Goal: Find specific page/section: Find specific page/section

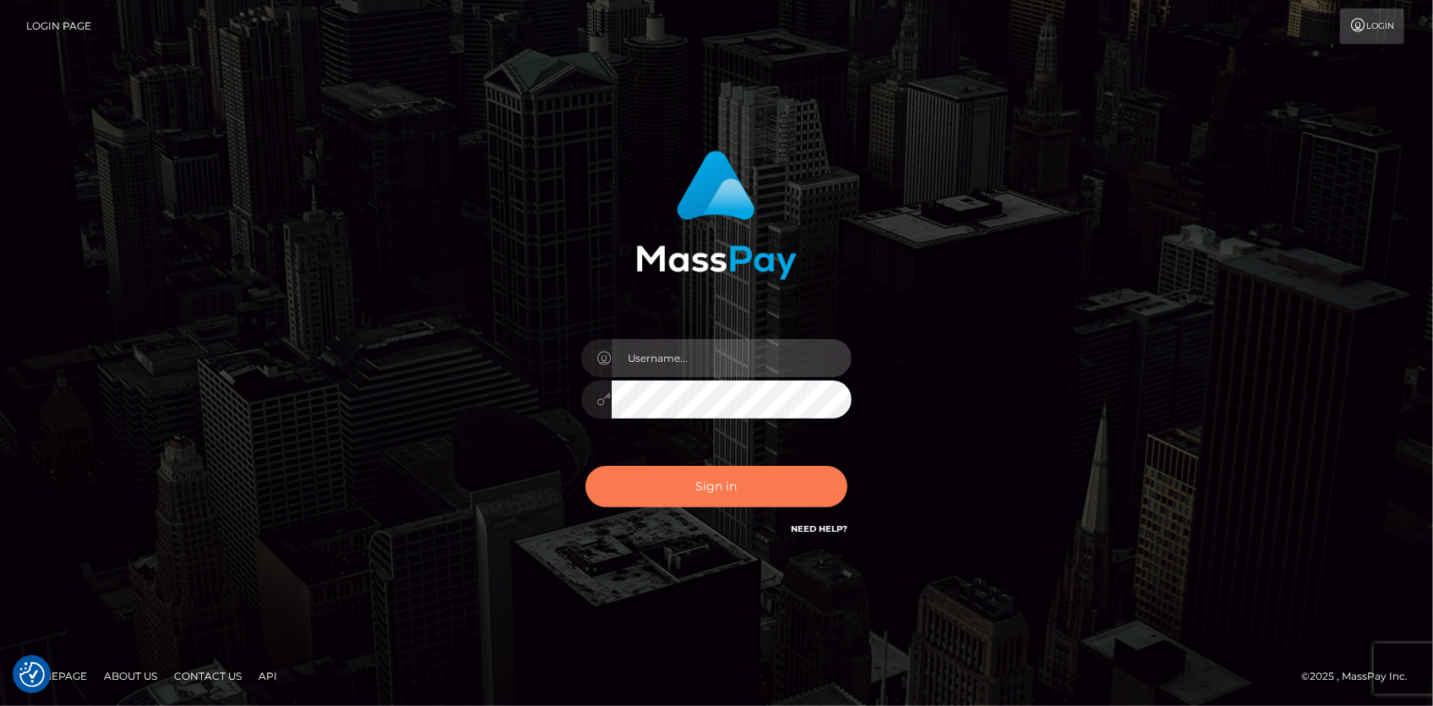
type input "[PERSON_NAME]"
click at [721, 473] on button "Sign in" at bounding box center [717, 486] width 262 height 41
type input "Eduard Gavrilescu"
click at [701, 497] on button "Sign in" at bounding box center [717, 486] width 262 height 41
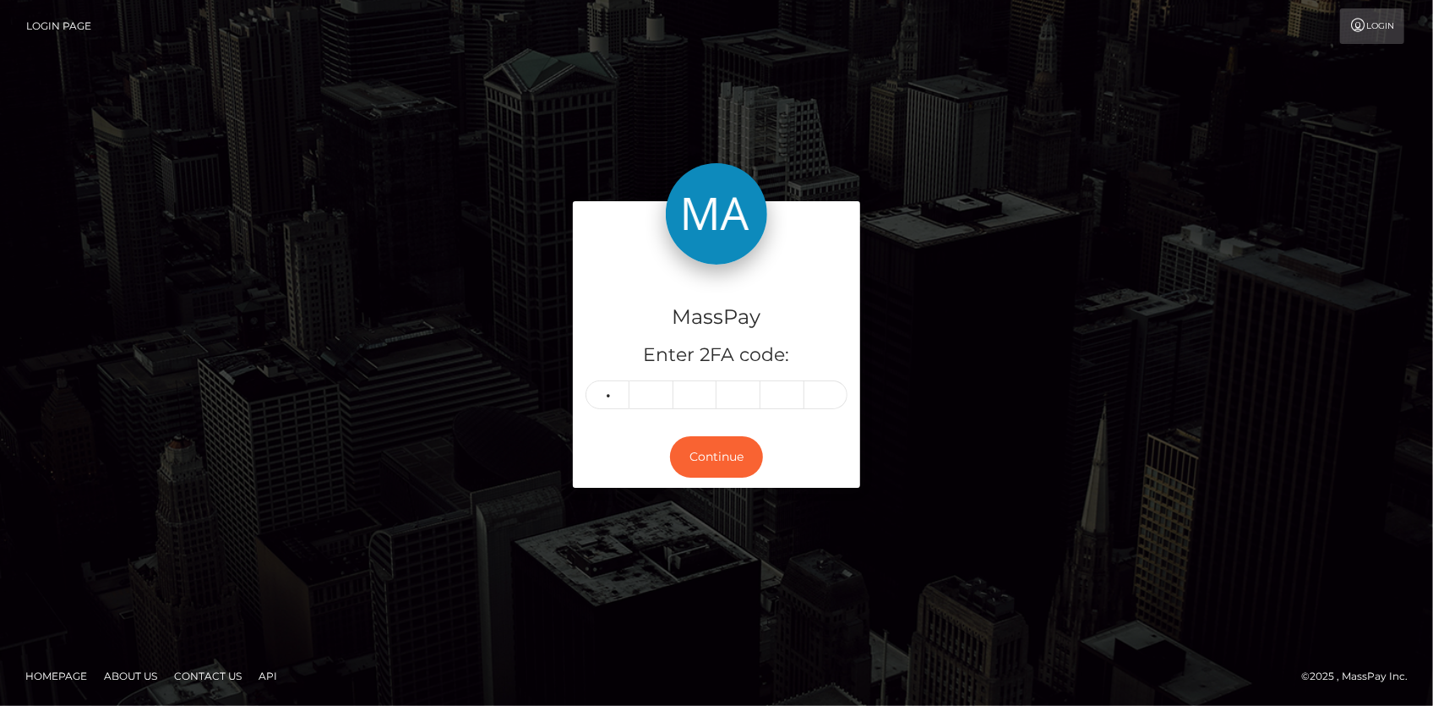
type input "3"
type input "4"
type input "9"
type input "4"
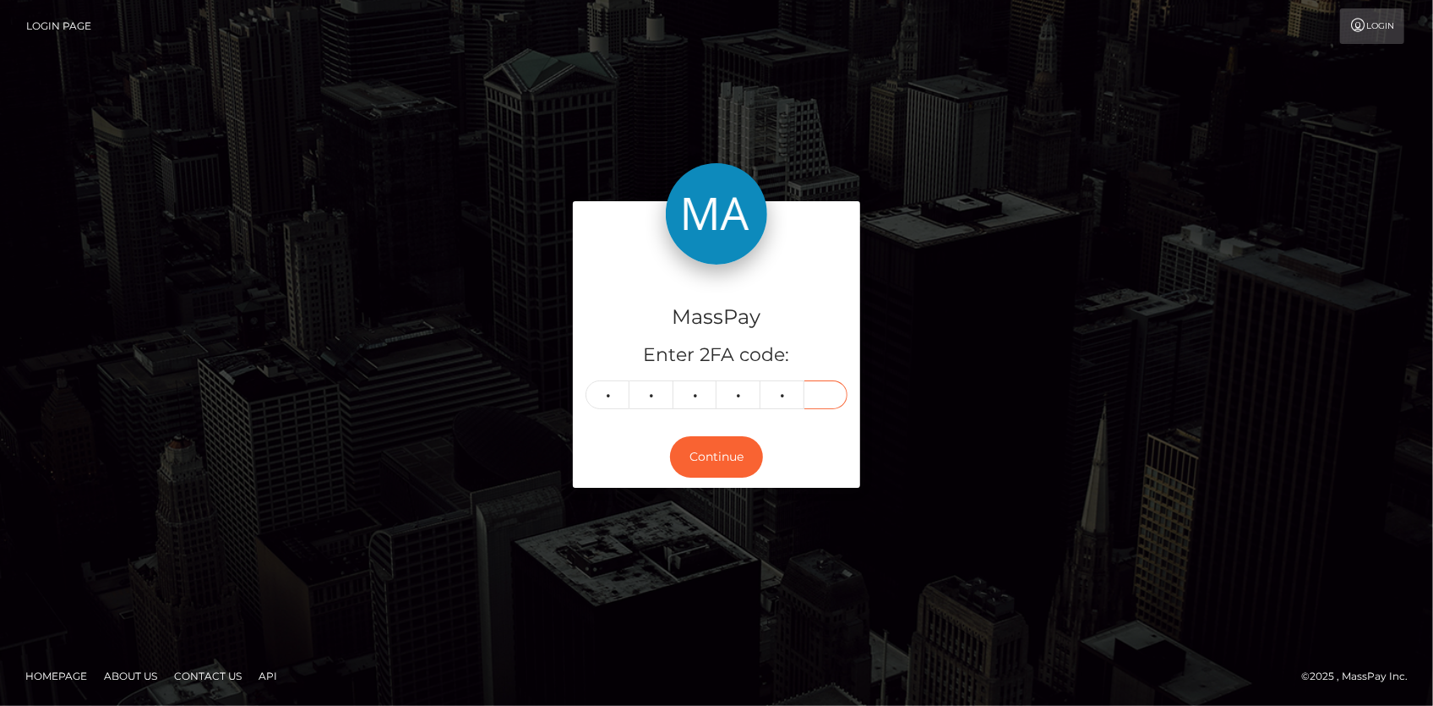
type input "4"
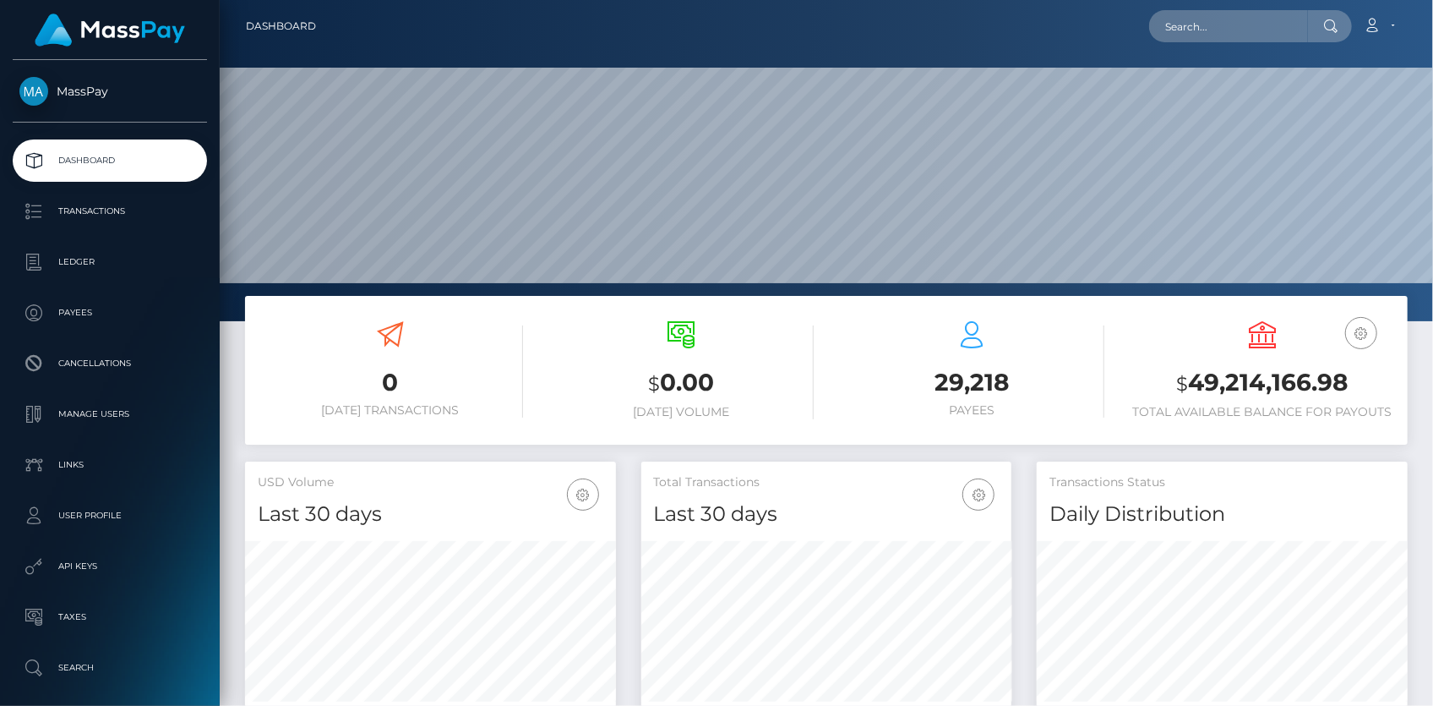
scroll to position [299, 370]
click at [1183, 33] on input "text" at bounding box center [1228, 26] width 159 height 32
paste input "MSPaa749cf386db63e"
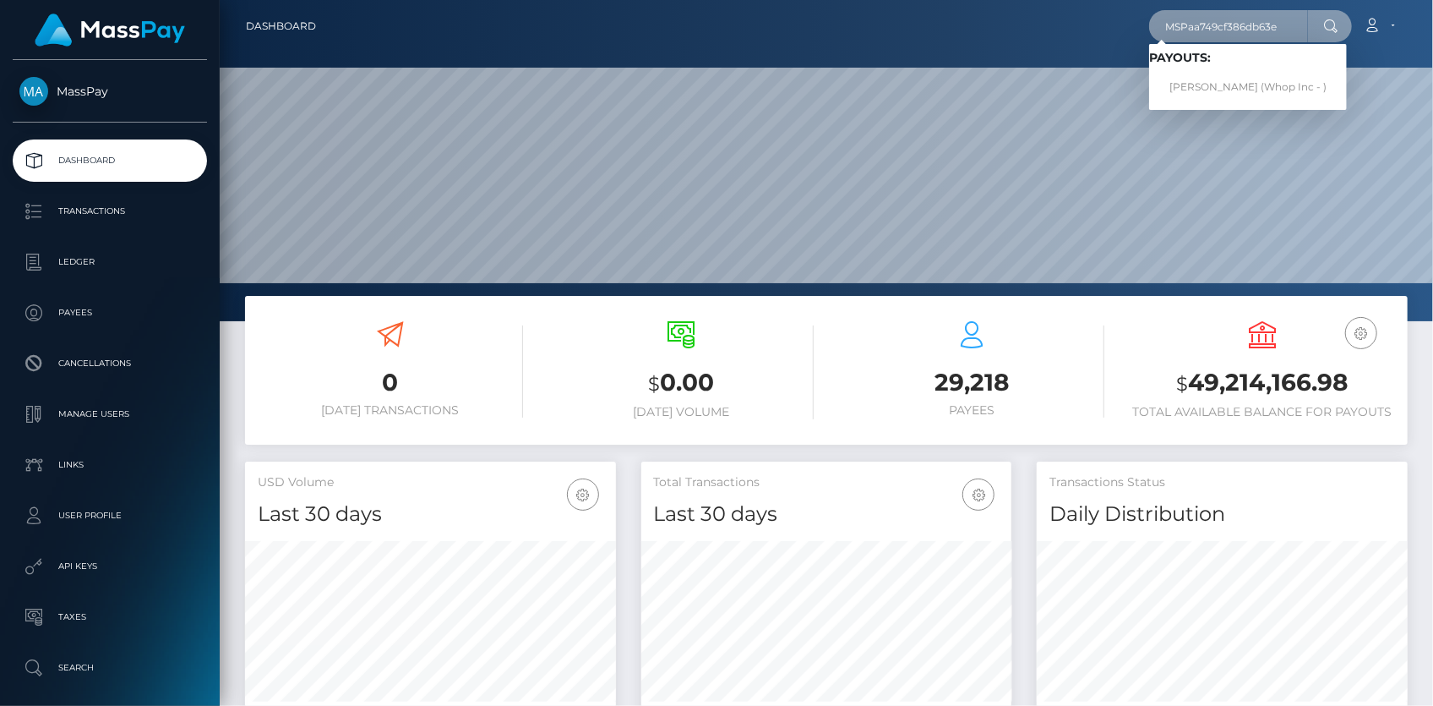
type input "MSPaa749cf386db63e"
click at [1236, 82] on link "ROGERIO BERNAL RIOS (Whop Inc - )" at bounding box center [1248, 87] width 198 height 31
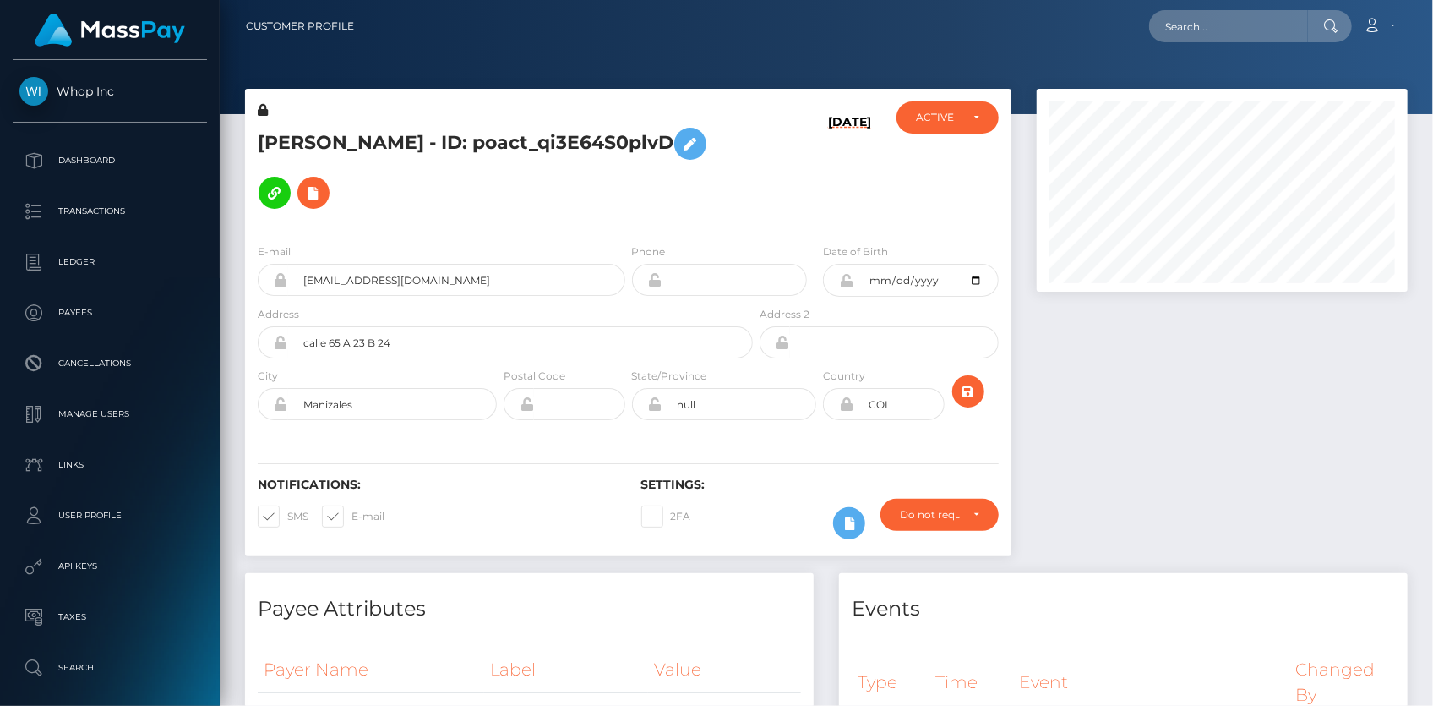
scroll to position [203, 370]
click at [361, 264] on input "robernalri@unal.edu.co" at bounding box center [456, 280] width 337 height 32
click at [1199, 66] on div at bounding box center [826, 57] width 1213 height 114
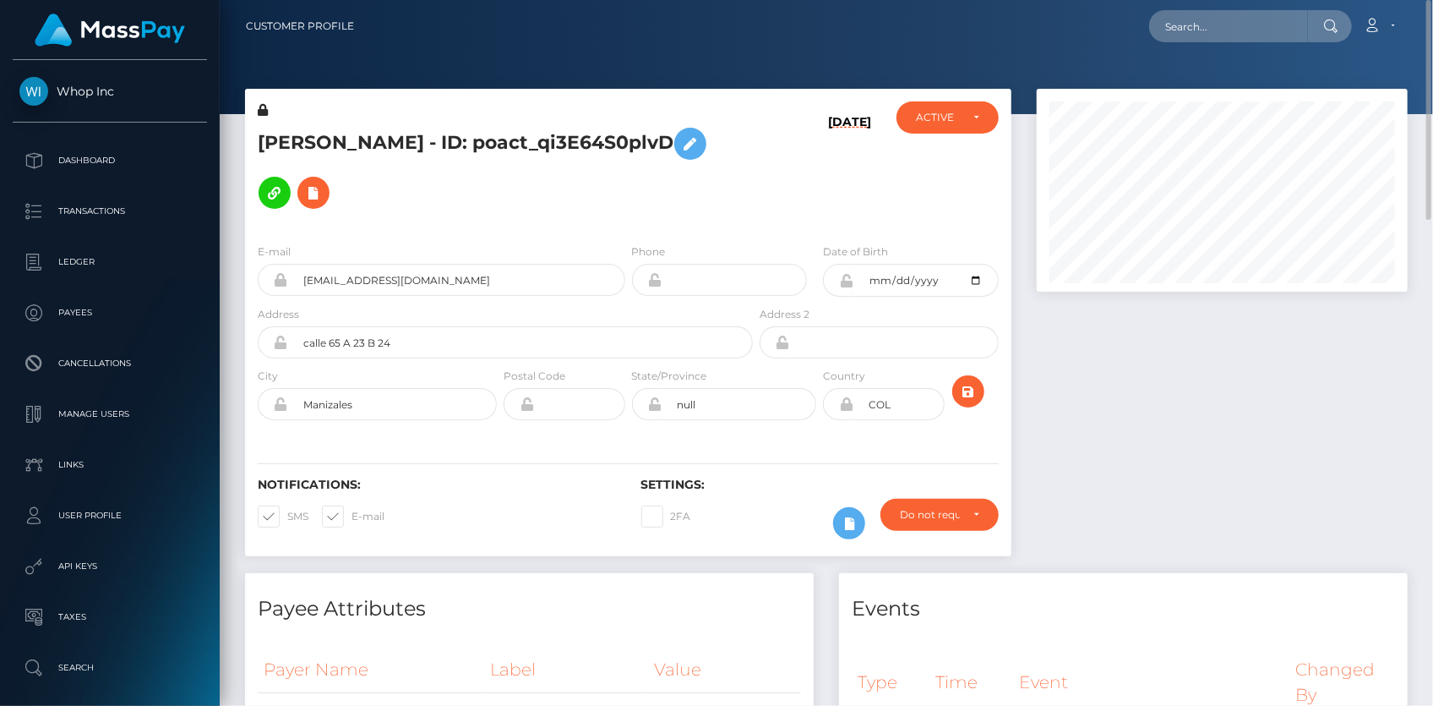
click at [1191, 45] on nav "Customer Profile Loading... Loading... Account" at bounding box center [826, 26] width 1213 height 52
click at [1186, 33] on input "text" at bounding box center [1228, 26] width 159 height 32
paste input "MSP4e4e8e076fc7d14"
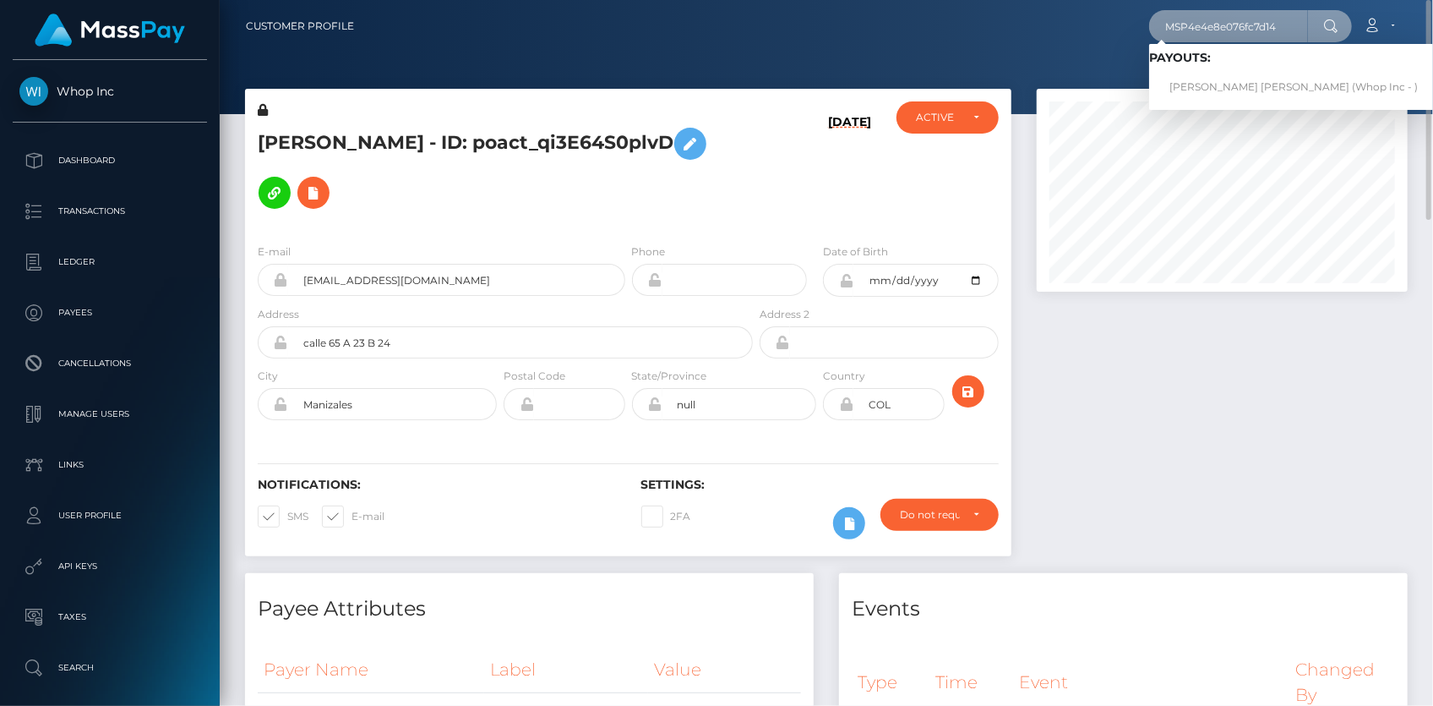
type input "MSP4e4e8e076fc7d14"
click at [1221, 84] on link "JOHANA MARIA ECHAVARRIA LONDONO (Whop Inc - )" at bounding box center [1293, 87] width 289 height 31
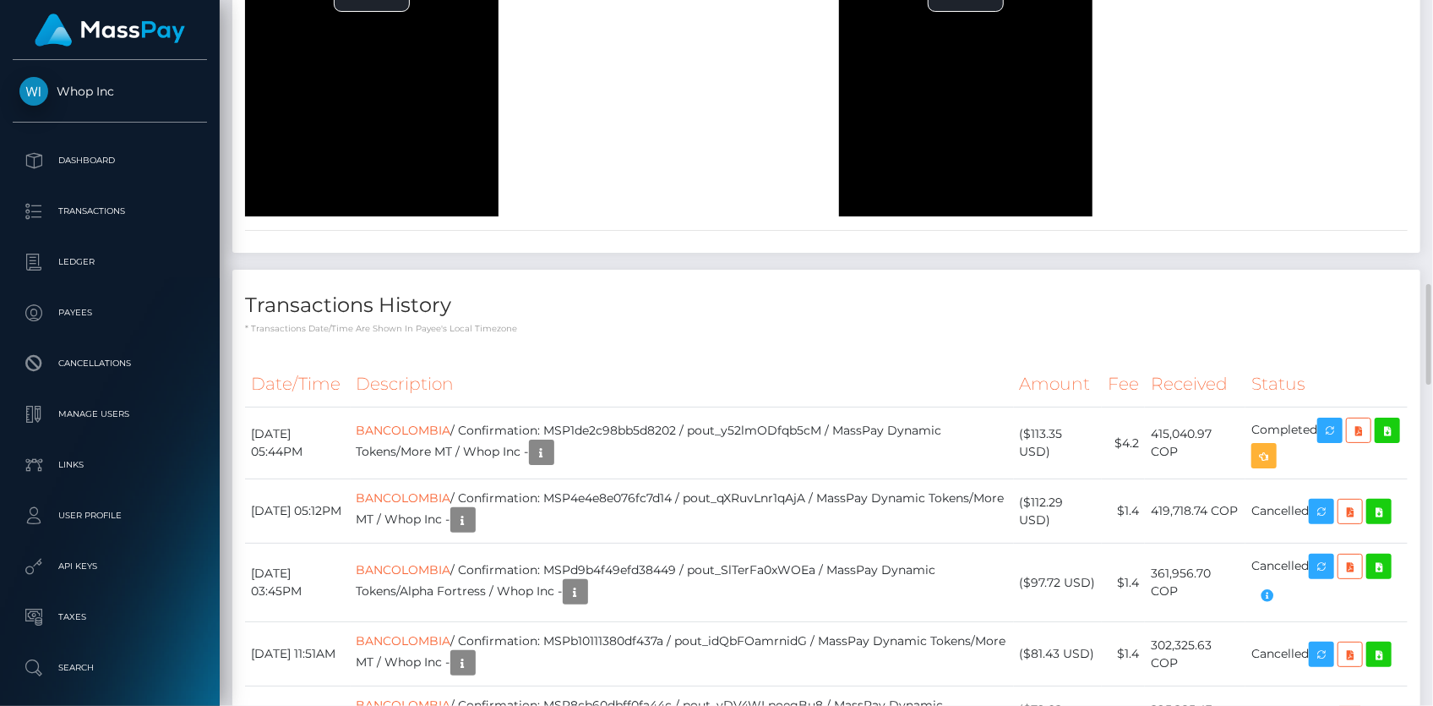
scroll to position [203, 370]
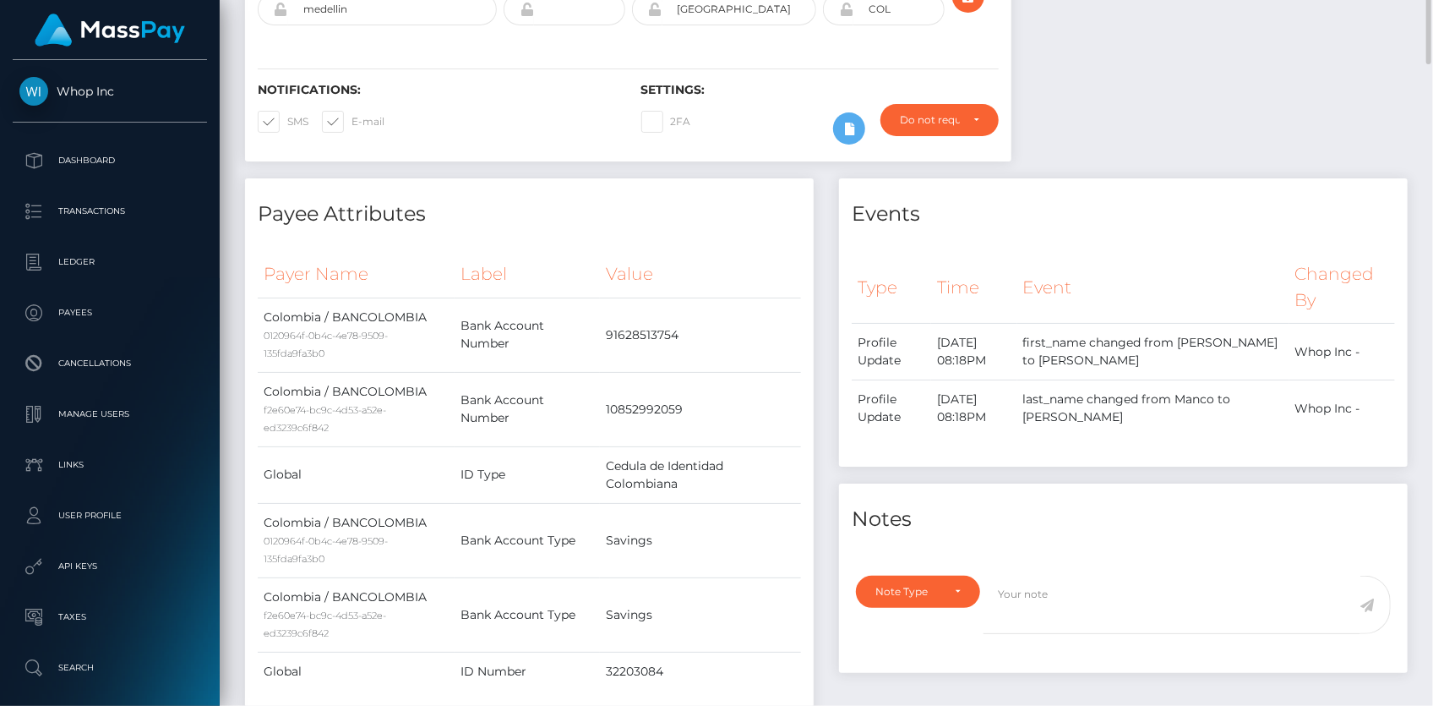
scroll to position [0, 0]
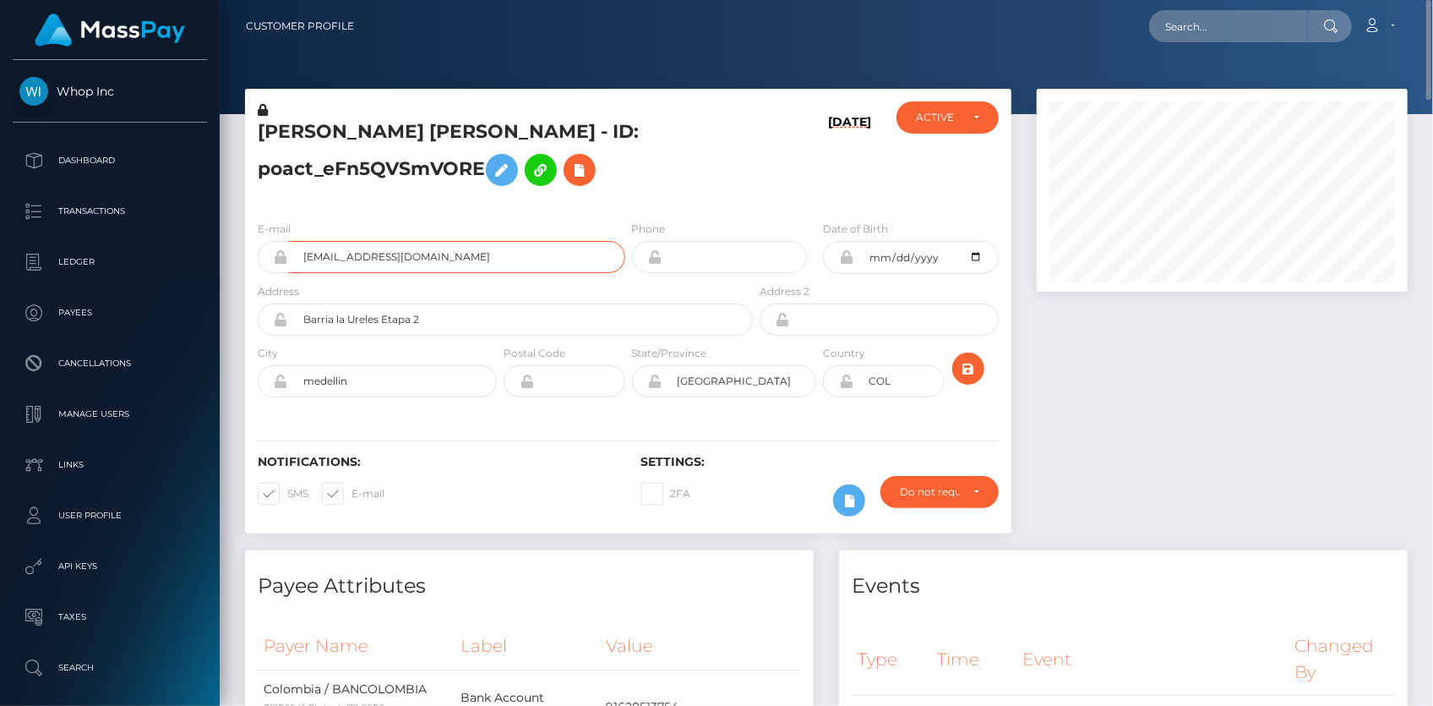
click at [333, 259] on input "juanp4blox10@gmail.com" at bounding box center [456, 257] width 337 height 32
click at [1098, 3] on nav "Customer Profile Loading... Loading... Account" at bounding box center [826, 26] width 1213 height 52
click at [1183, 19] on input "text" at bounding box center [1228, 26] width 159 height 32
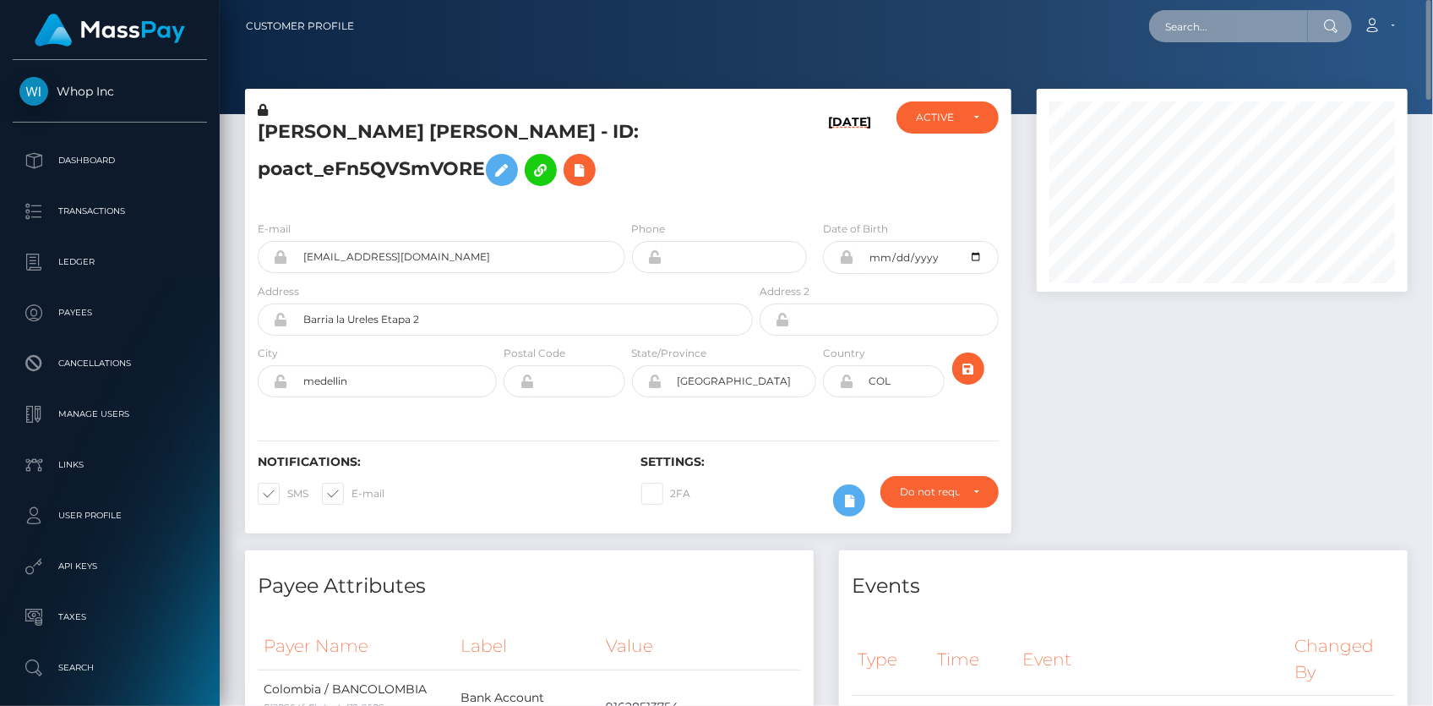
paste input "ACCOUNT AND IDENTIFICATION PROVIDE DOES NOT COINCIDE"
type input "ACCOUNT AND IDENTIFICATION PROVIDE DOES NOT COINCIDE"
click at [365, 241] on div "E-mail juanp4blox10@gmail.com" at bounding box center [442, 246] width 368 height 53
click at [368, 266] on input "juanp4blox10@gmail.com" at bounding box center [456, 257] width 337 height 32
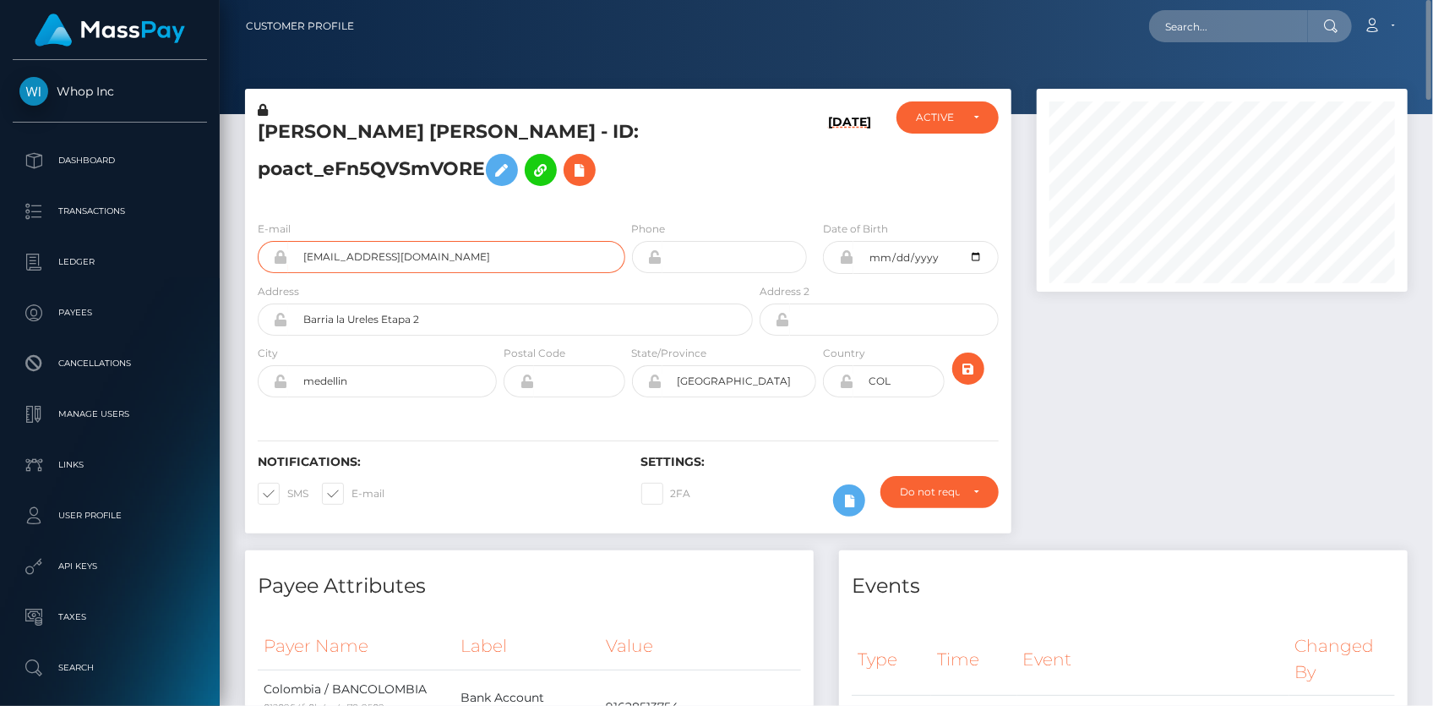
click at [368, 266] on input "juanp4blox10@gmail.com" at bounding box center [456, 257] width 337 height 32
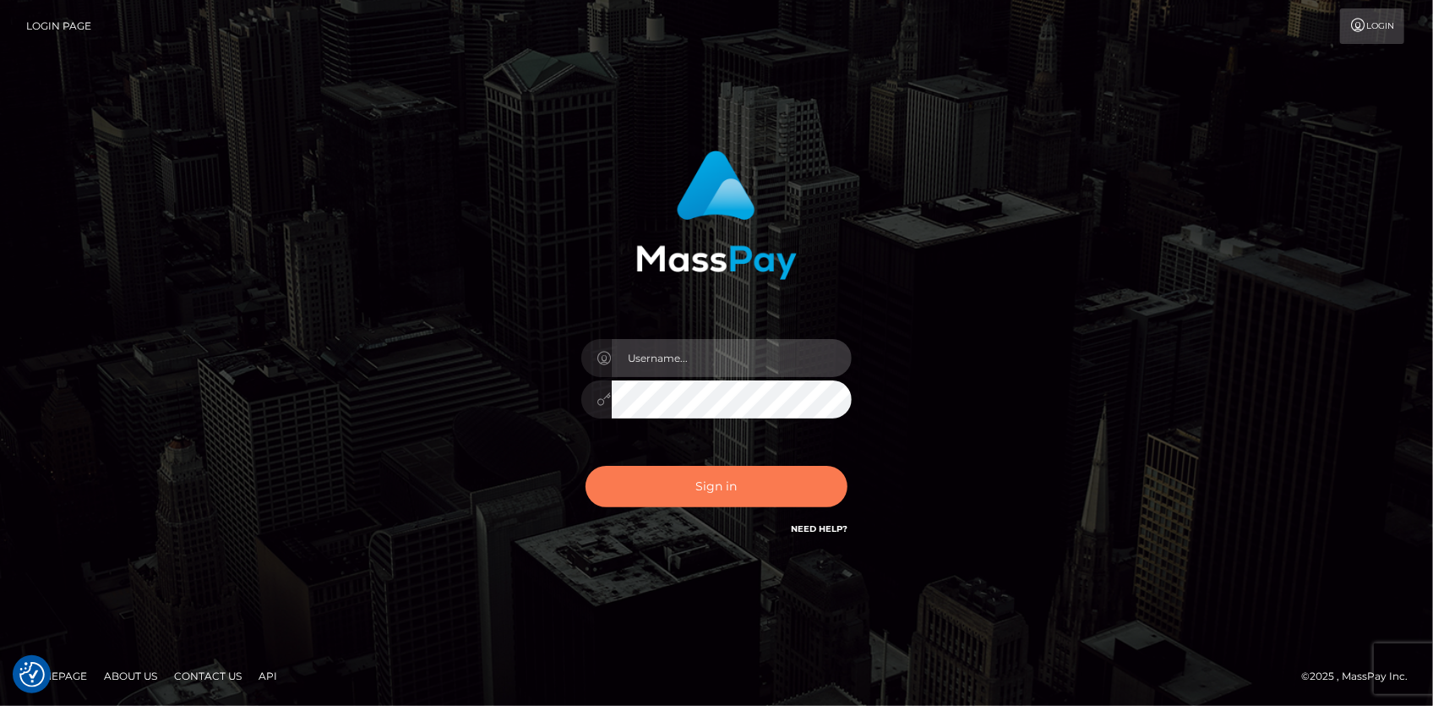
type input "[PERSON_NAME]"
click at [705, 497] on button "Sign in" at bounding box center [717, 486] width 262 height 41
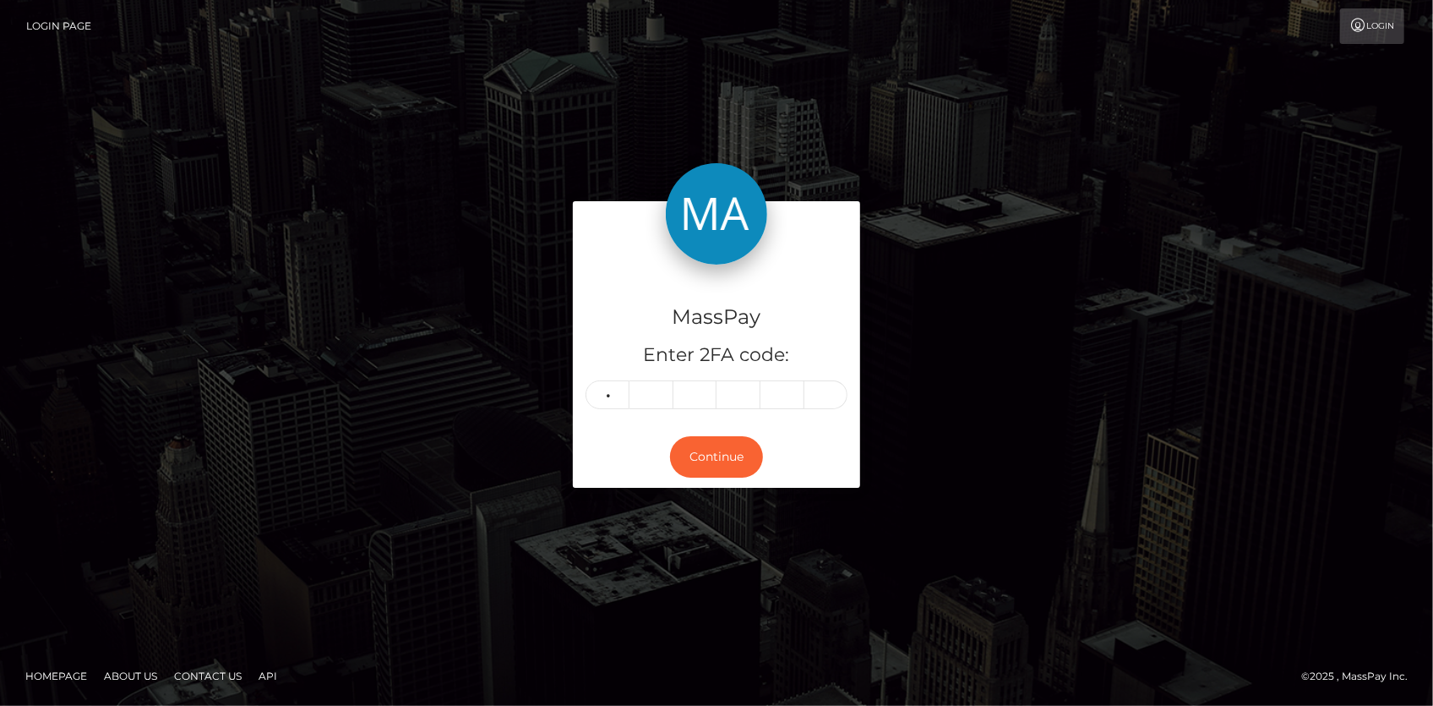
type input "4"
type input "7"
type input "0"
type input "8"
type input "0"
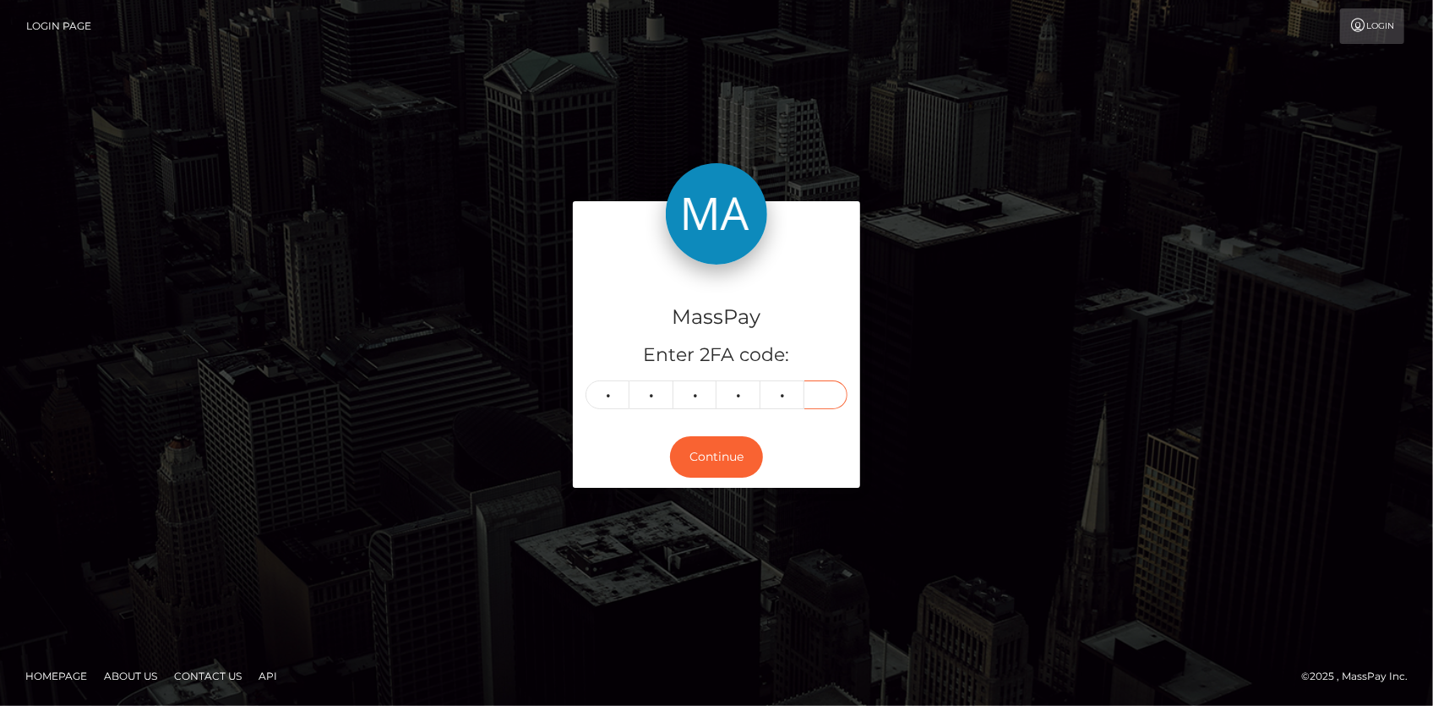
type input "4"
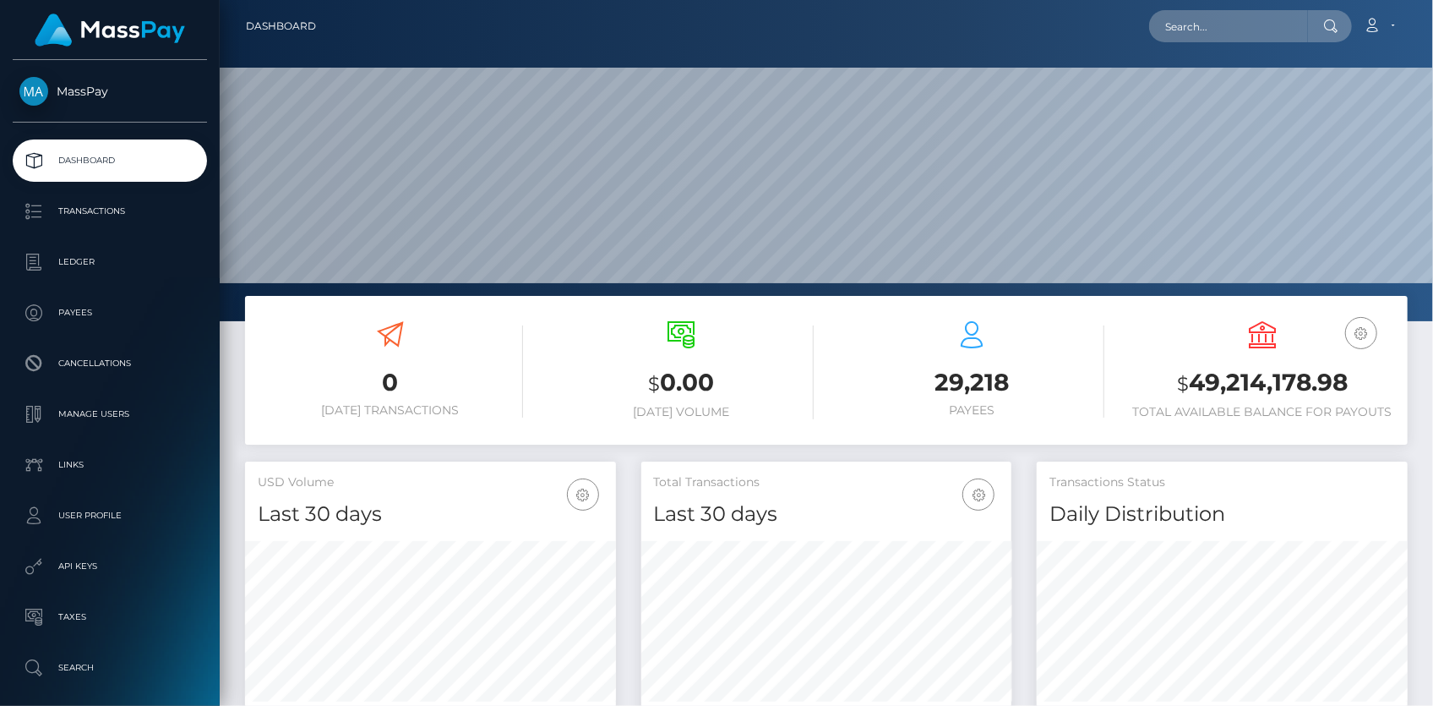
scroll to position [299, 370]
click at [1207, 51] on nav "Dashboard Loading... Loading... Account Edit Profile" at bounding box center [826, 26] width 1213 height 52
click at [1208, 34] on input "text" at bounding box center [1228, 26] width 159 height 32
paste input "pout_ZjUUTUulZDc8g"
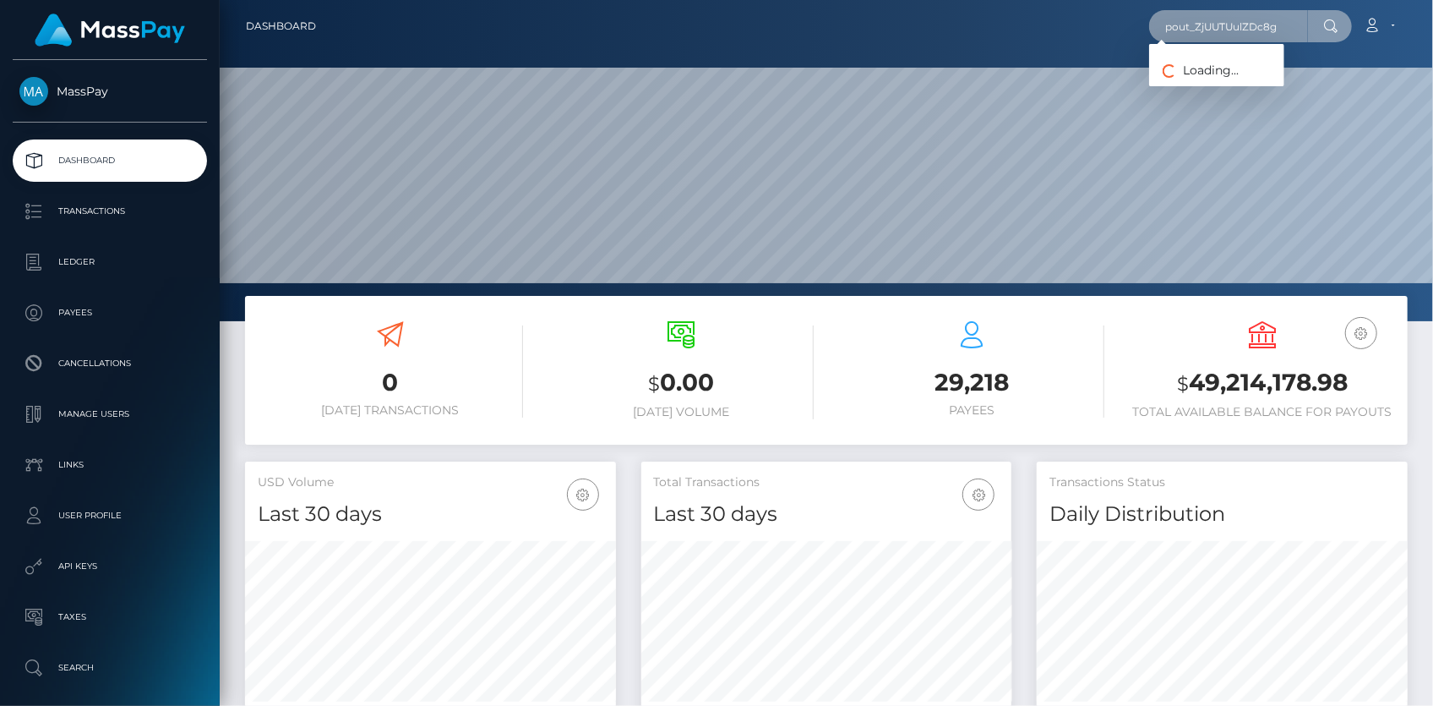
paste input "5ffc76bc-681a-11f0-a026-06178c1a380f"
type input "5ffc76bc-681a-11f0-a026-06178c1a380f"
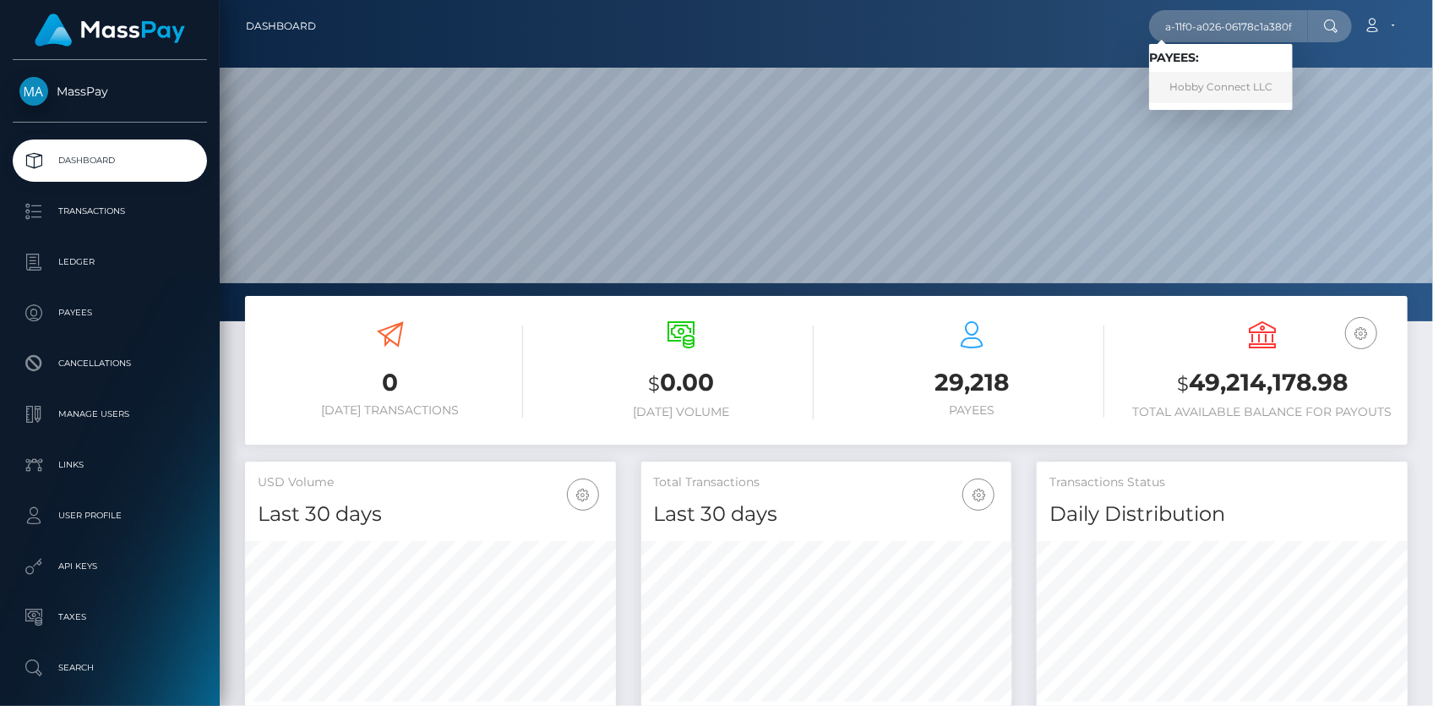
click at [1222, 83] on link "Hobby Connect LLC" at bounding box center [1221, 87] width 144 height 31
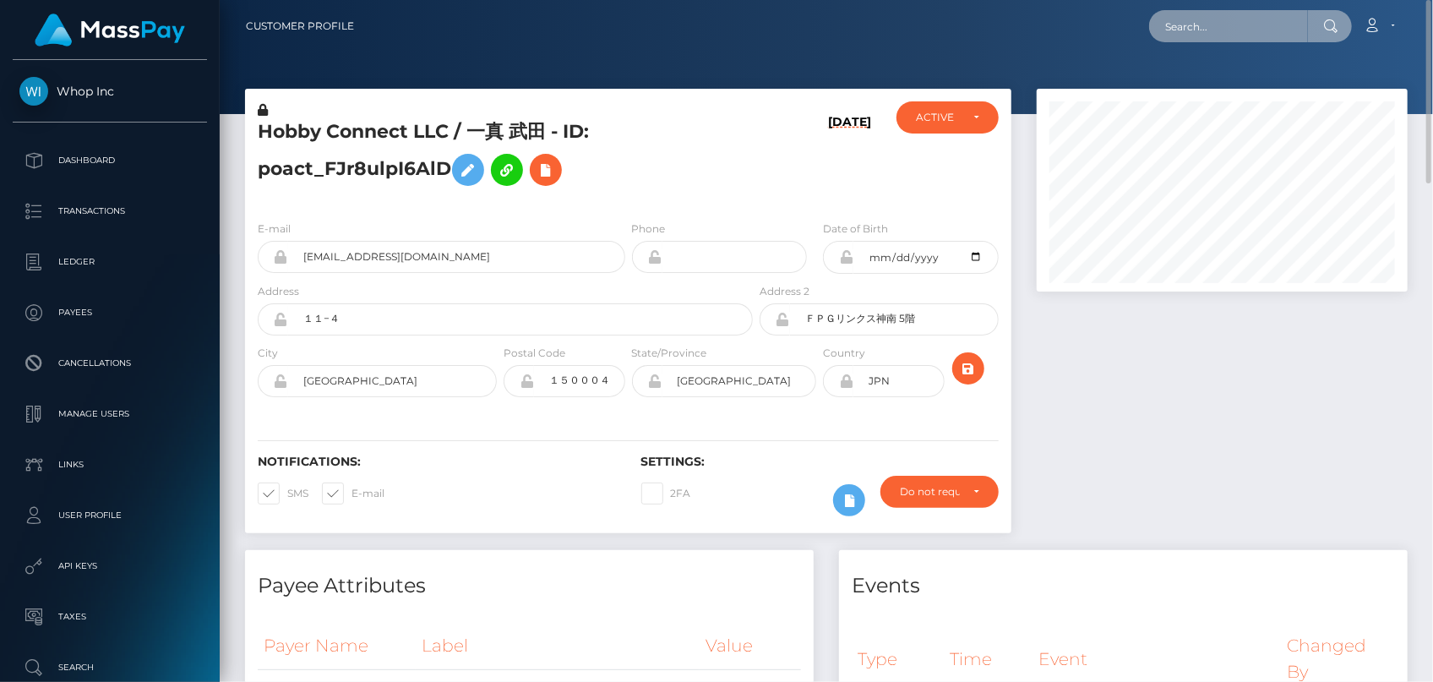
click at [1250, 32] on input "text" at bounding box center [1228, 26] width 159 height 32
paste input "c6adf42a-9d95-11f0-bd85-0694aced620b"
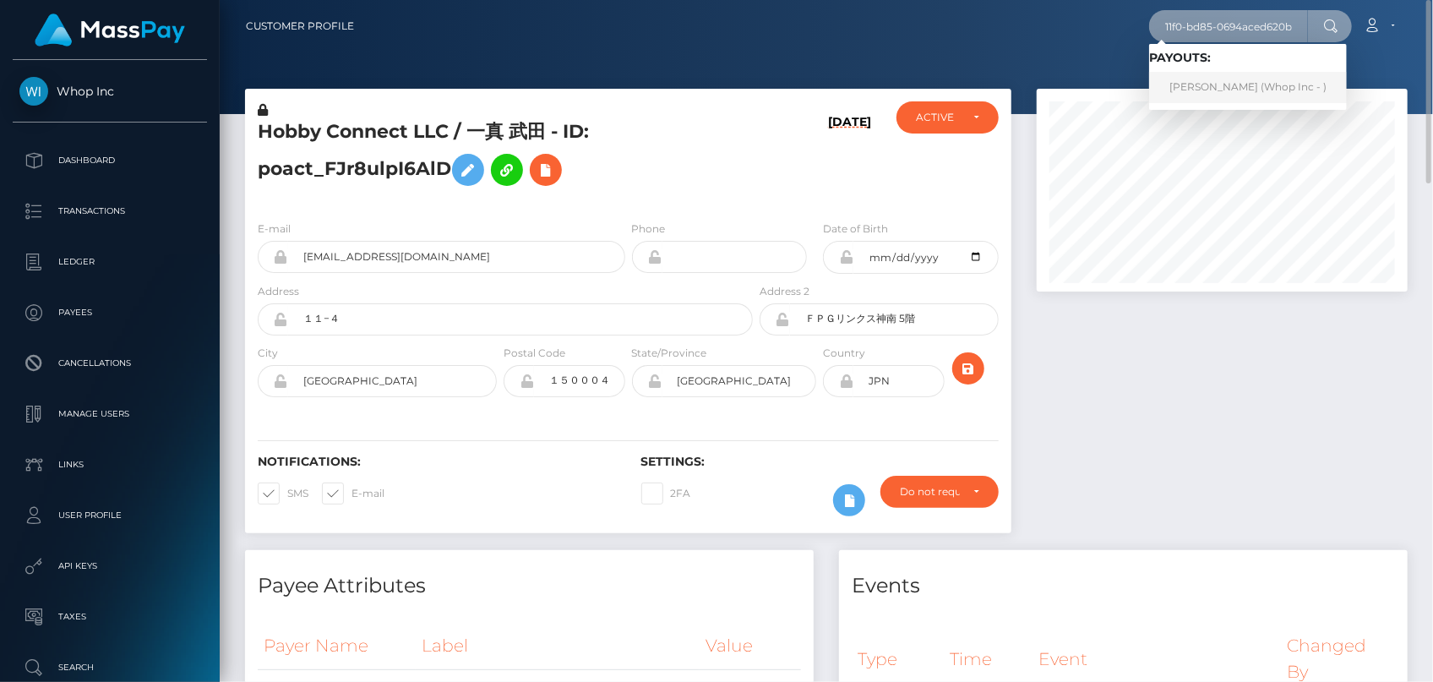
type input "c6adf42a-9d95-11f0-bd85-0694aced620b"
click at [1238, 89] on link "[PERSON_NAME] (Whop Inc - )" at bounding box center [1248, 87] width 198 height 31
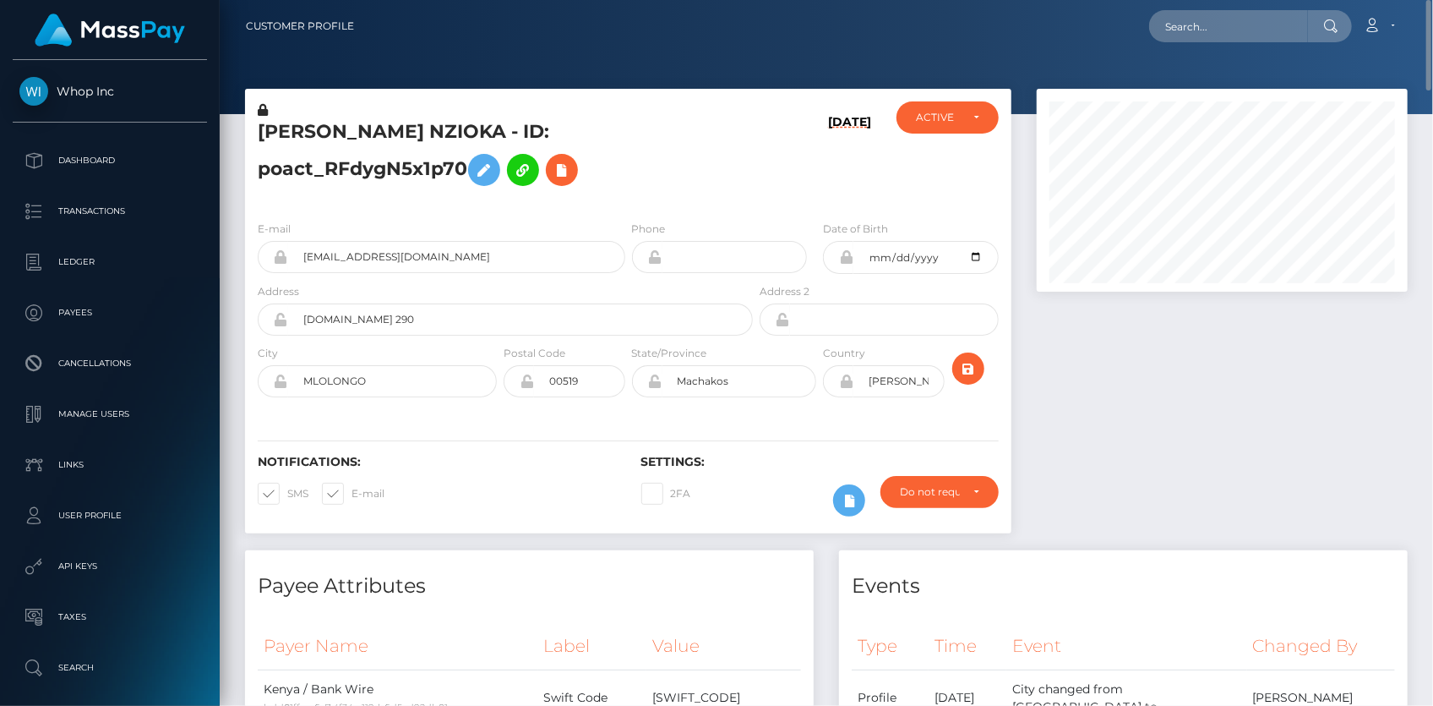
click at [465, 82] on div at bounding box center [826, 57] width 1213 height 114
